Goal: Task Accomplishment & Management: Complete application form

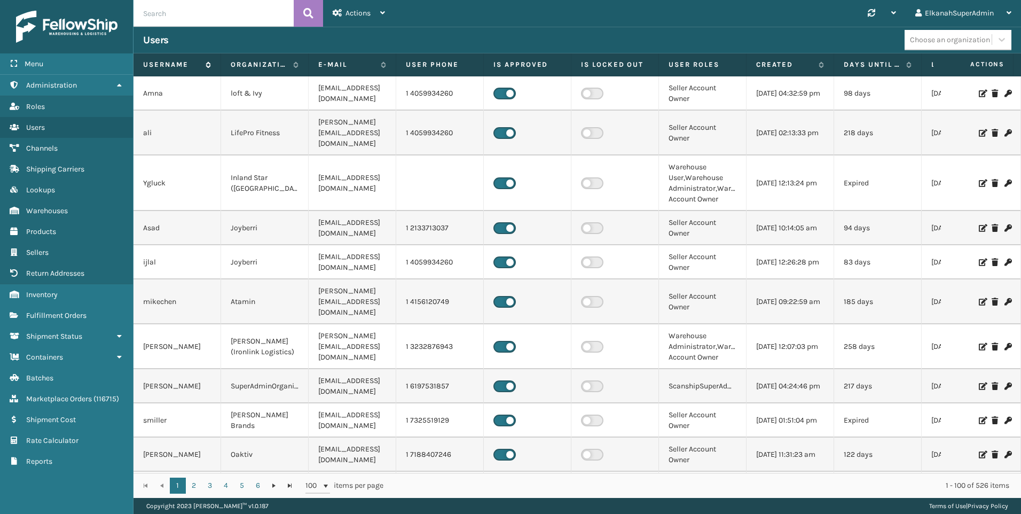
click at [179, 64] on label "Username" at bounding box center [171, 65] width 57 height 10
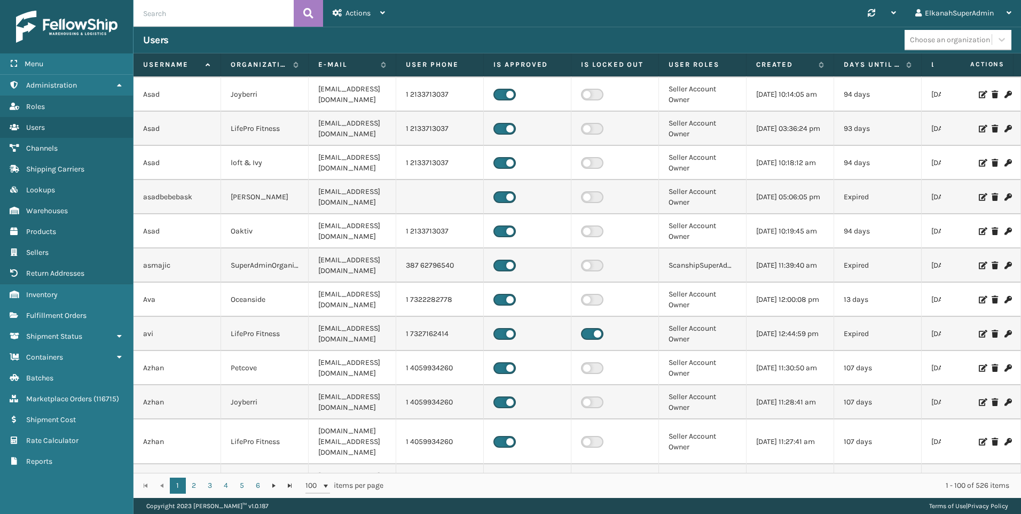
scroll to position [3180, 0]
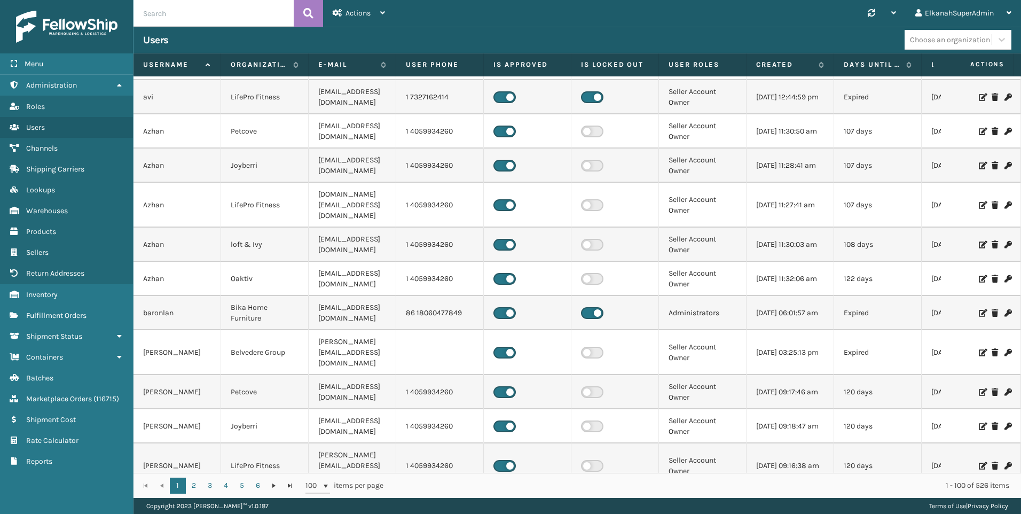
click at [175, 14] on input "text" at bounding box center [214, 13] width 160 height 27
type input "hillel"
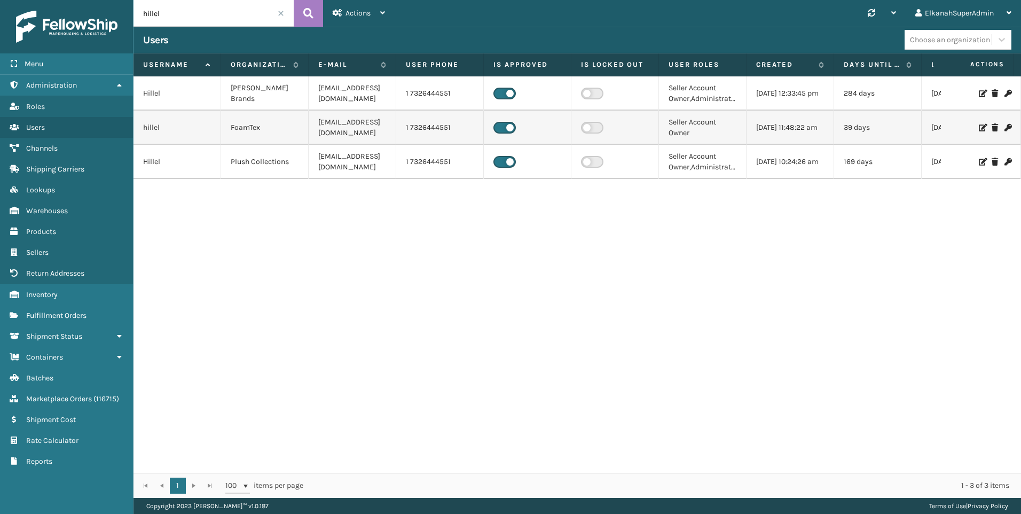
click at [979, 163] on icon at bounding box center [982, 161] width 6 height 7
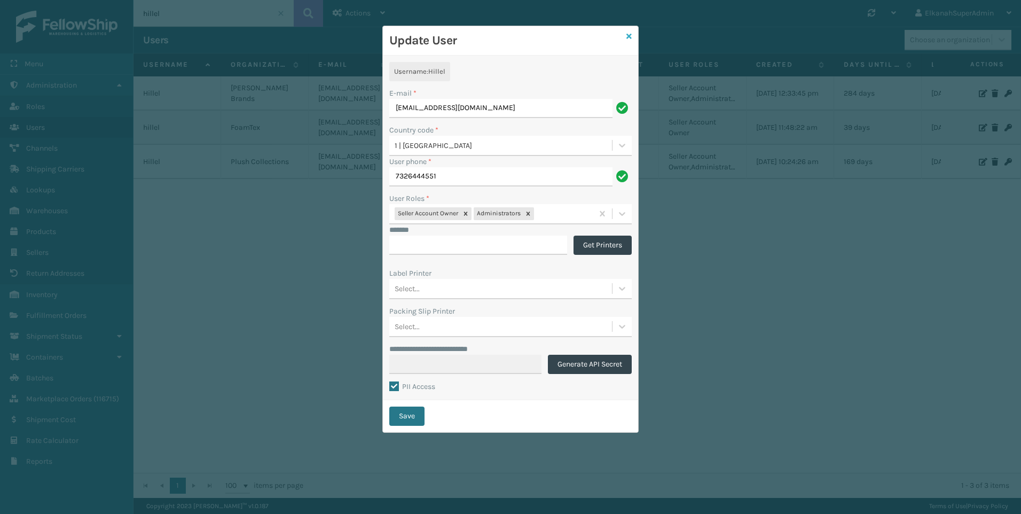
click at [628, 33] on icon at bounding box center [629, 36] width 5 height 7
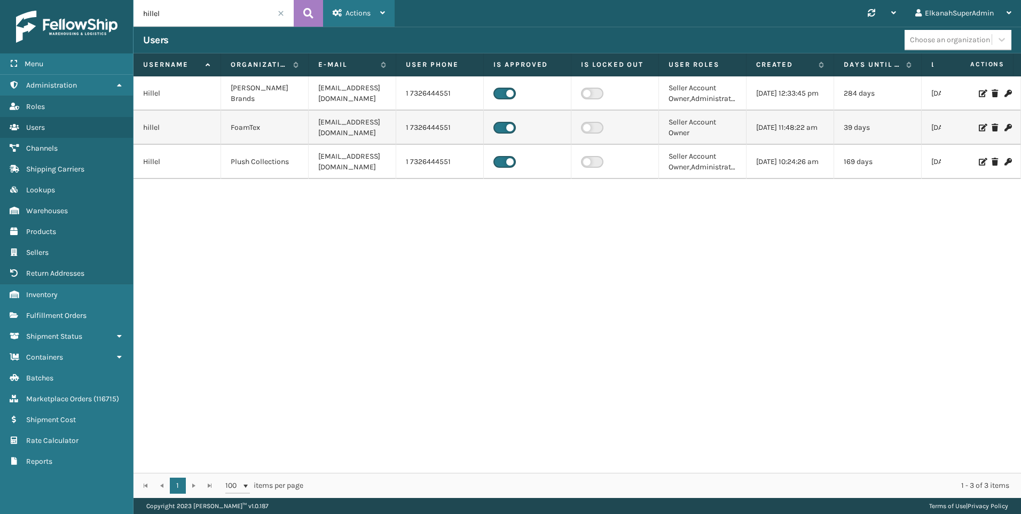
click at [362, 15] on span "Actions" at bounding box center [358, 13] width 25 height 9
click at [362, 37] on button "New User" at bounding box center [395, 41] width 143 height 28
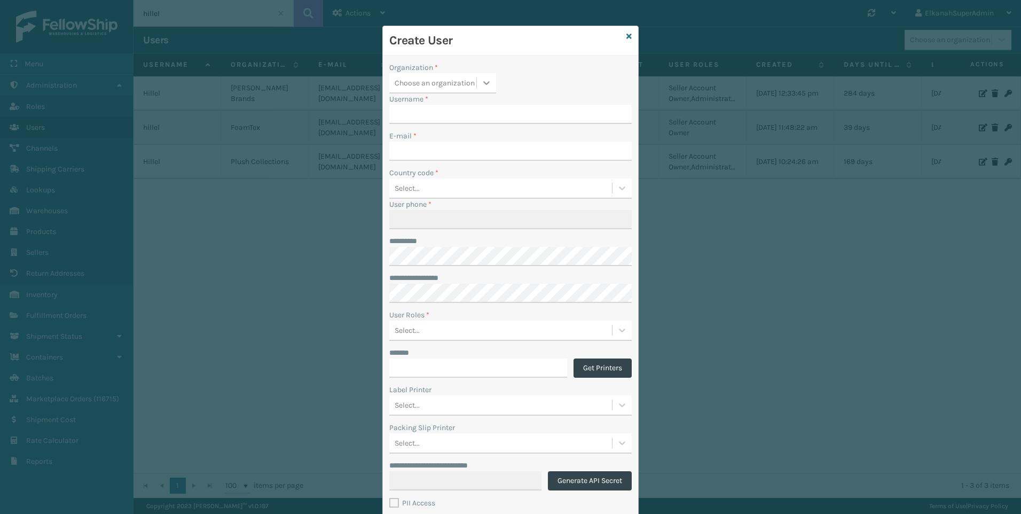
click at [481, 84] on icon at bounding box center [486, 82] width 11 height 11
click at [439, 211] on div "Plush Collections" at bounding box center [442, 221] width 107 height 20
click at [415, 119] on input "Username *" at bounding box center [510, 114] width 243 height 19
type input "EKruger"
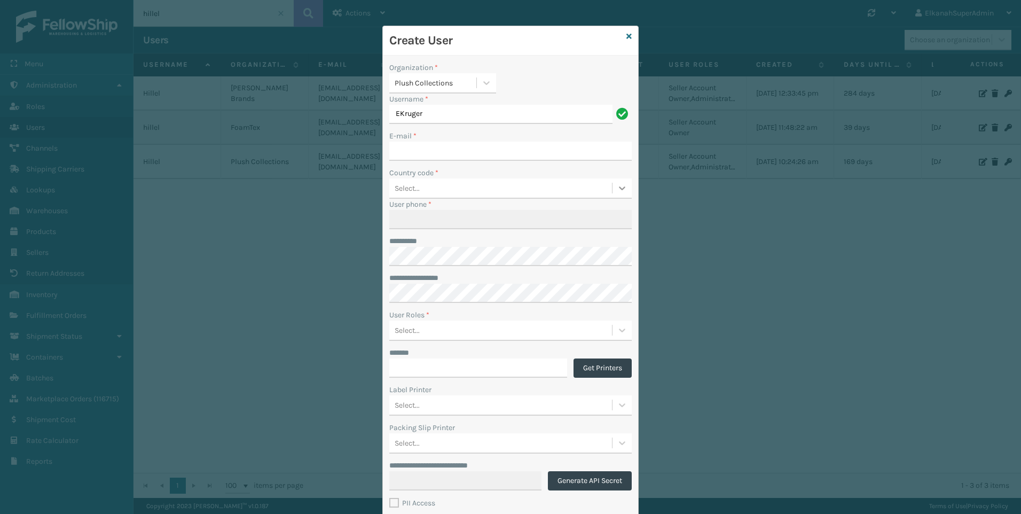
click at [620, 194] on div at bounding box center [622, 187] width 19 height 19
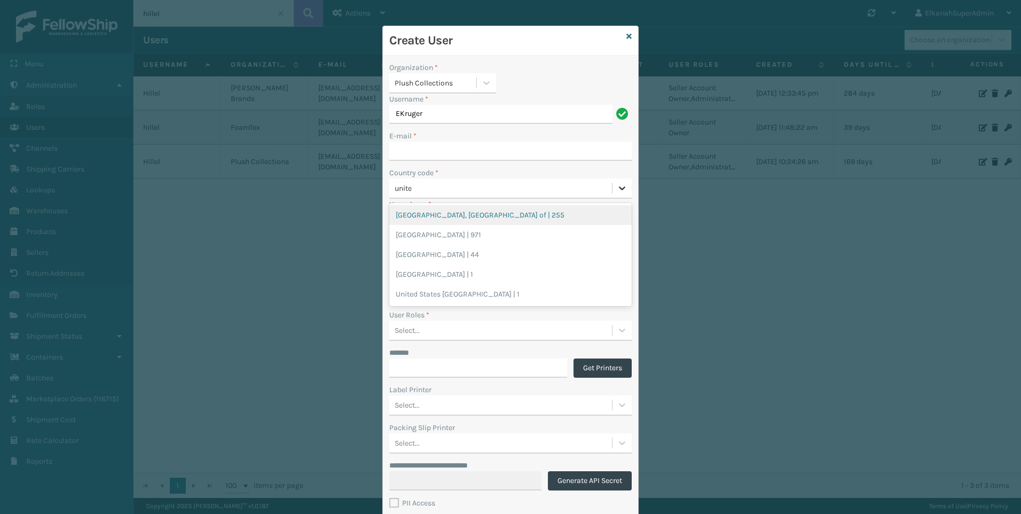
type input "united"
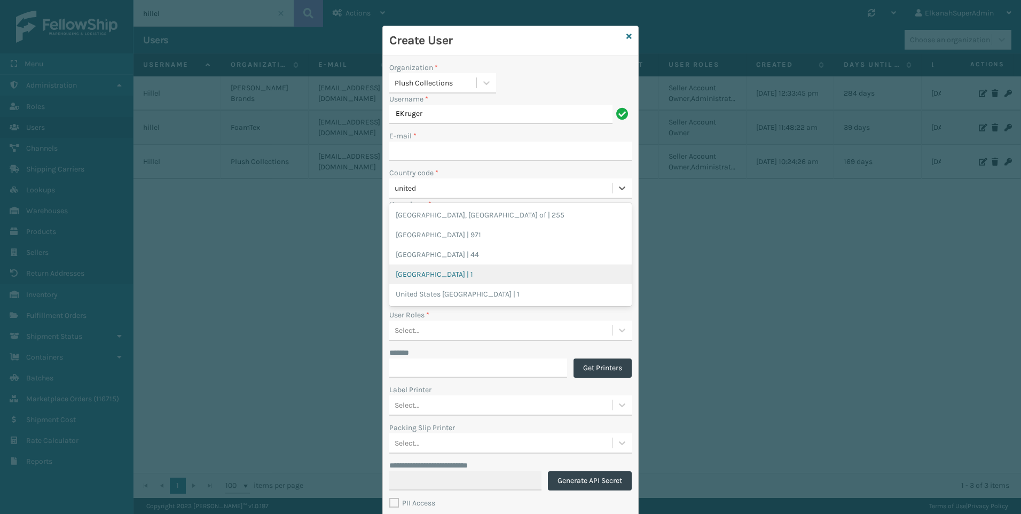
click at [419, 279] on div "[GEOGRAPHIC_DATA] | 1" at bounding box center [510, 274] width 243 height 20
click at [435, 213] on input "User phone *" at bounding box center [510, 219] width 243 height 19
paste input "[PHONE_NUMBER]"
click at [393, 219] on input "[PHONE_NUMBER]" at bounding box center [500, 219] width 223 height 19
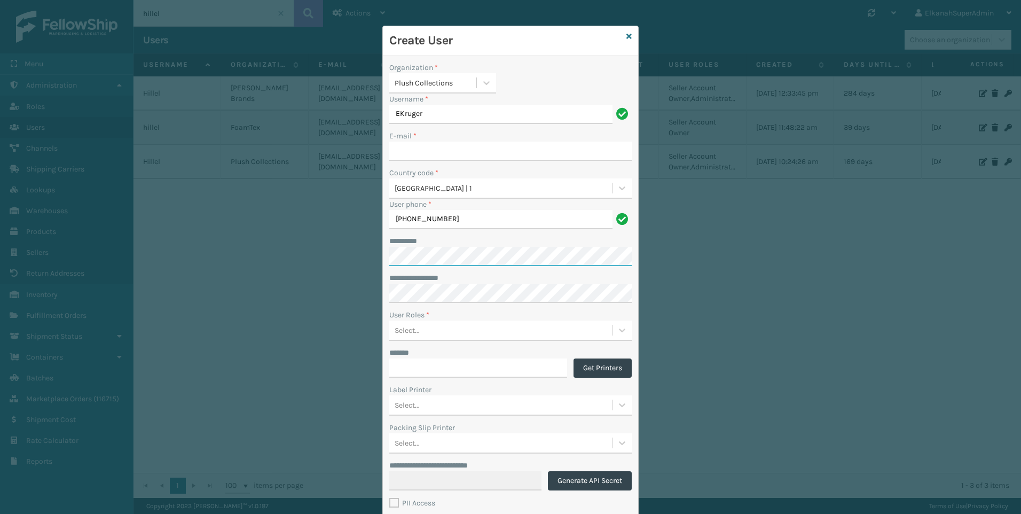
type input "9298841872"
click at [474, 276] on div "**********" at bounding box center [510, 277] width 243 height 11
click at [631, 336] on div "**********" at bounding box center [510, 286] width 255 height 461
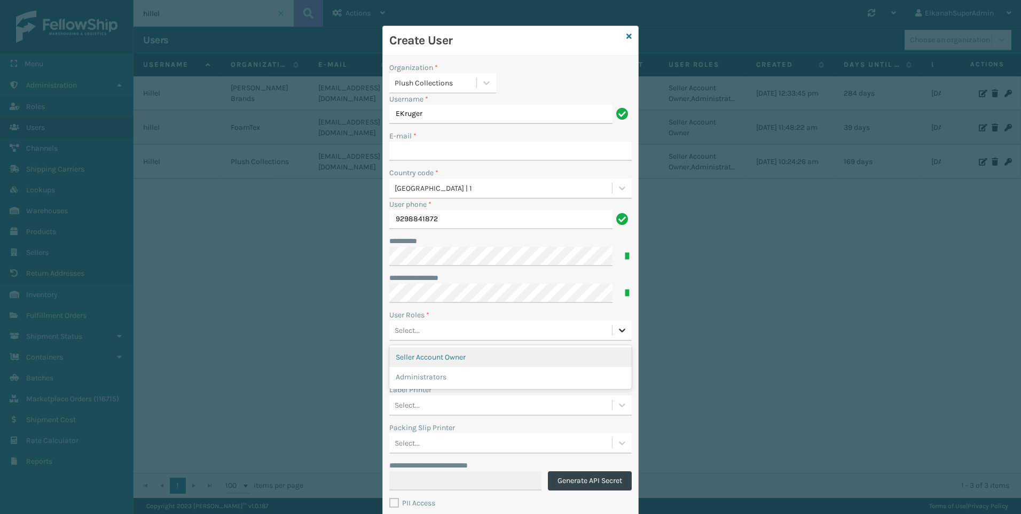
click at [621, 336] on div at bounding box center [622, 330] width 19 height 19
click at [464, 362] on div "Seller Account Owner" at bounding box center [510, 357] width 243 height 20
click at [618, 327] on icon at bounding box center [622, 330] width 11 height 11
click at [490, 356] on div "Administrators" at bounding box center [510, 357] width 243 height 20
click at [418, 147] on input "E-mail *" at bounding box center [510, 151] width 243 height 19
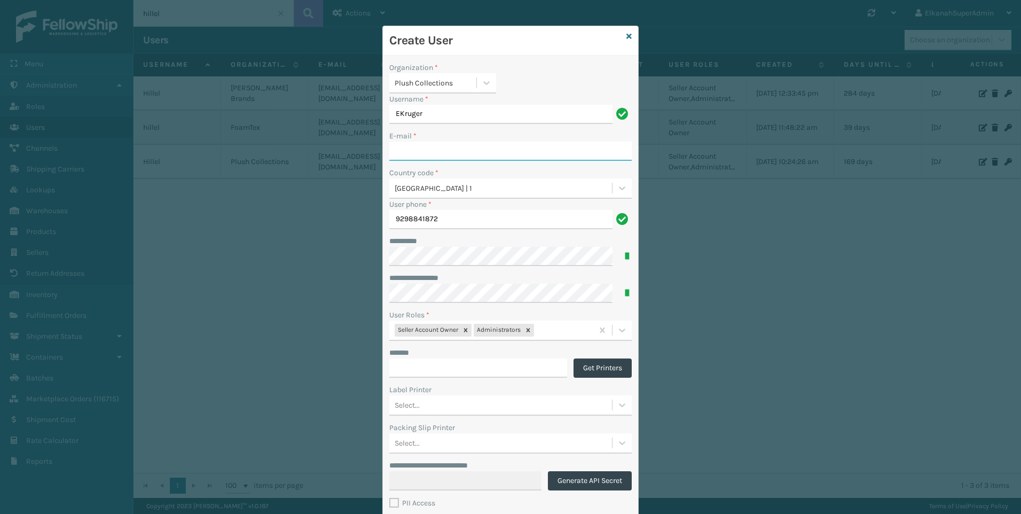
click at [440, 145] on input "E-mail *" at bounding box center [510, 151] width 243 height 19
click at [402, 146] on input "E-mail *" at bounding box center [510, 151] width 243 height 19
paste input "[EMAIL_ADDRESS][DOMAIN_NAME]"
type input "[EMAIL_ADDRESS][DOMAIN_NAME]"
click at [507, 135] on div "E-mail *" at bounding box center [510, 135] width 243 height 11
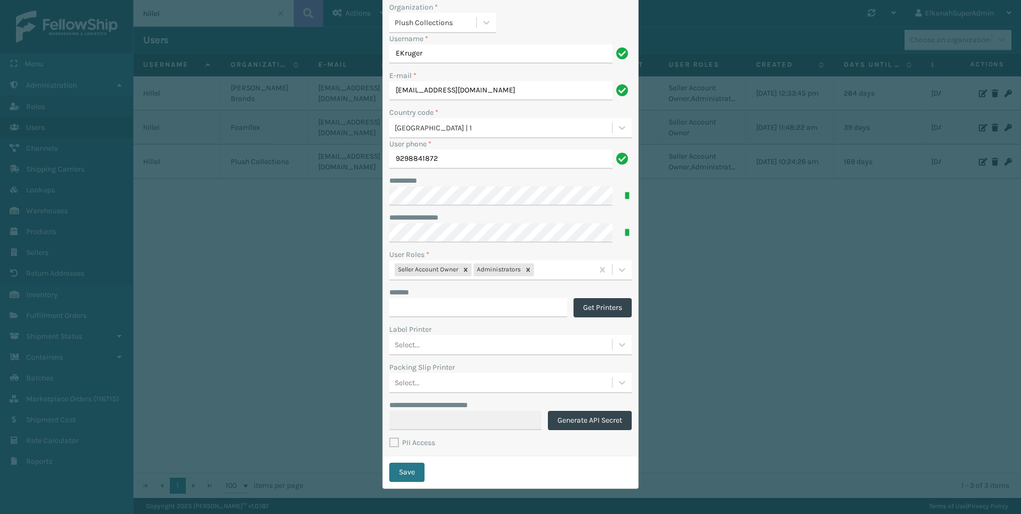
scroll to position [61, 0]
click at [395, 446] on label "PII Access" at bounding box center [412, 441] width 46 height 9
click at [390, 443] on input "PII Access" at bounding box center [389, 439] width 1 height 7
checkbox input "true"
click at [410, 472] on button "Save" at bounding box center [406, 471] width 35 height 19
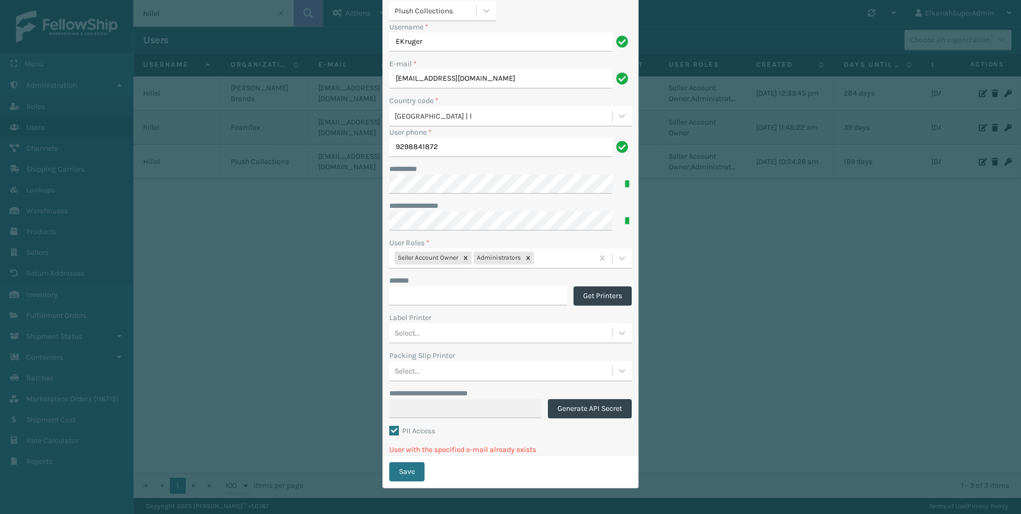
scroll to position [0, 0]
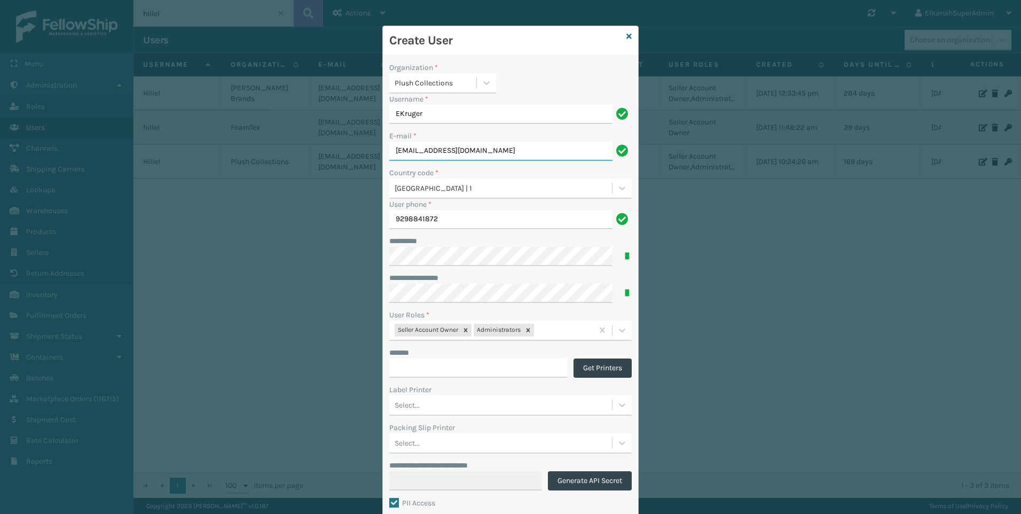
click at [417, 151] on input "[EMAIL_ADDRESS][DOMAIN_NAME]" at bounding box center [500, 151] width 223 height 19
type input "[EMAIL_ADDRESS][DOMAIN_NAME]"
click at [451, 140] on div "E-mail *" at bounding box center [510, 135] width 243 height 11
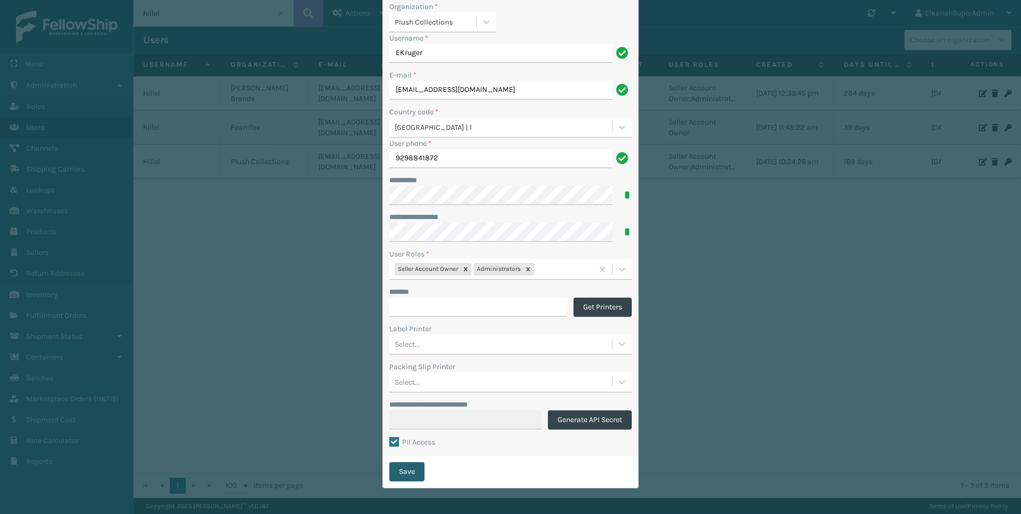
click at [411, 471] on button "Save" at bounding box center [406, 471] width 35 height 19
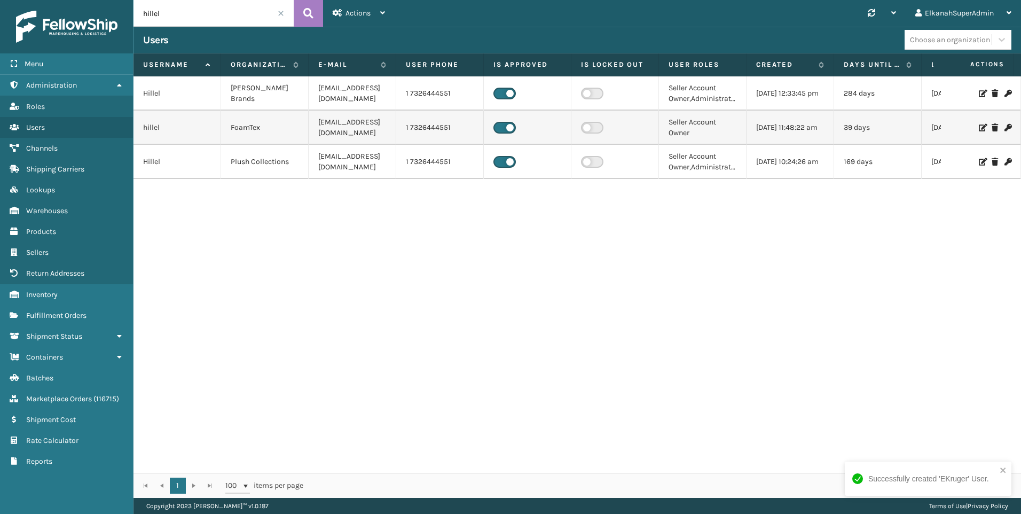
click at [156, 11] on input "hillel" at bounding box center [214, 13] width 160 height 27
type input "kruger"
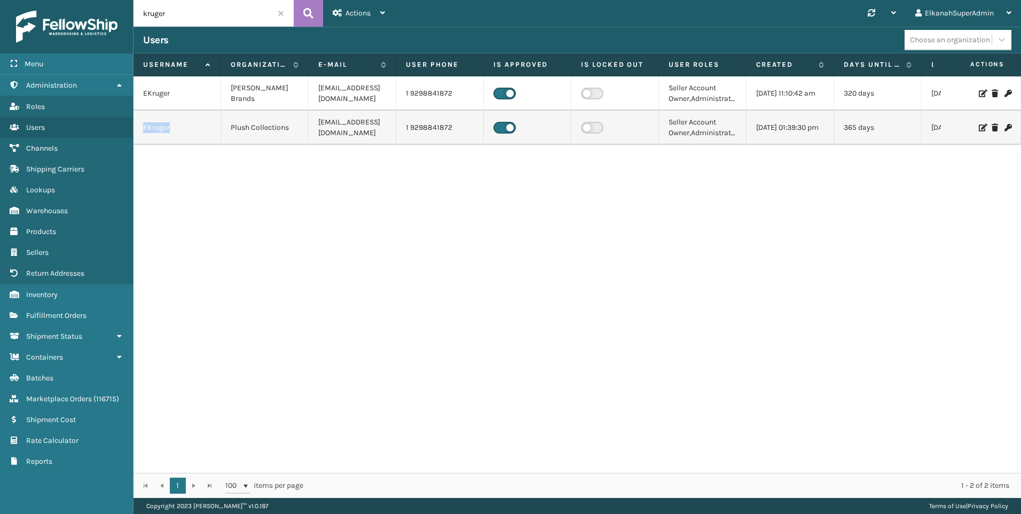
drag, startPoint x: 174, startPoint y: 131, endPoint x: 141, endPoint y: 134, distance: 33.2
click at [141, 134] on td "EKruger" at bounding box center [178, 128] width 88 height 34
copy td "EKruger"
